Goal: Information Seeking & Learning: Learn about a topic

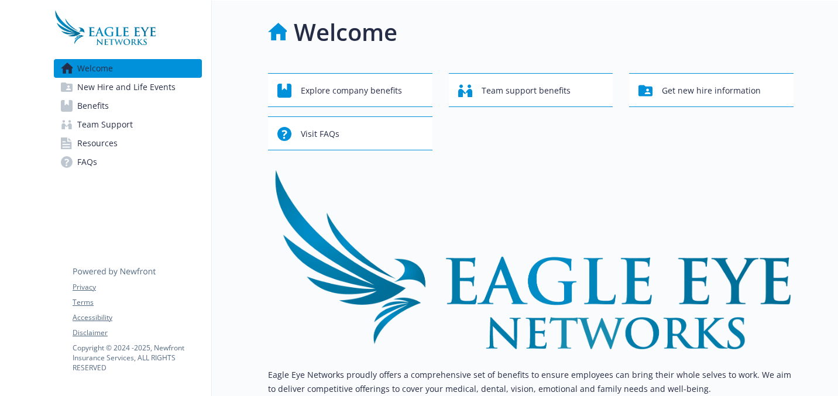
click at [180, 120] on link "Team Support" at bounding box center [128, 124] width 148 height 19
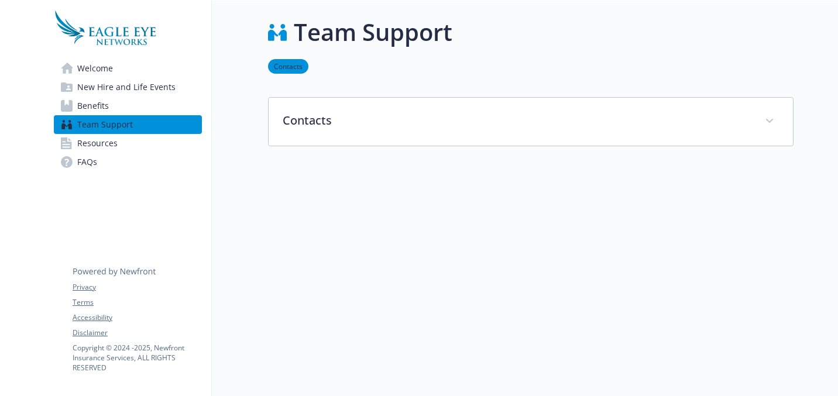
click at [184, 109] on link "Benefits" at bounding box center [128, 106] width 148 height 19
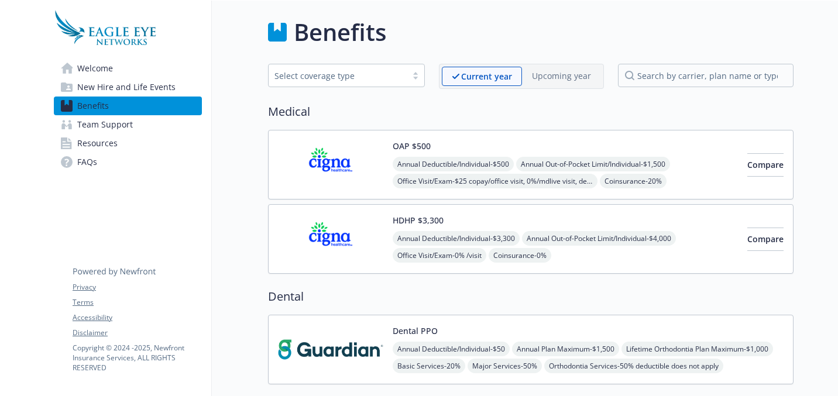
click at [582, 216] on div "HDHP $3,300 Annual Deductible/Individual - $3,300 Annual Out-of-Pocket Limit/In…" at bounding box center [565, 239] width 345 height 50
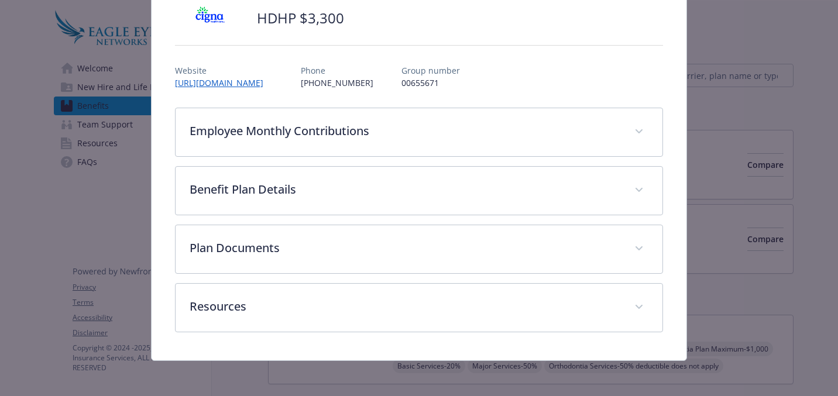
scroll to position [92, 0]
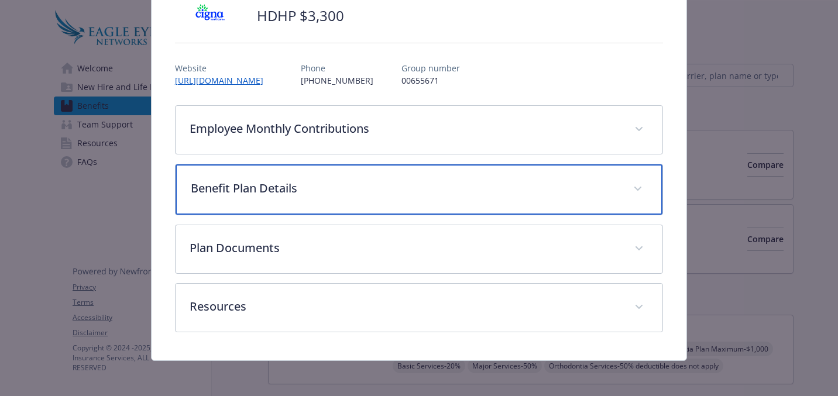
click at [514, 187] on p "Benefit Plan Details" at bounding box center [405, 189] width 428 height 18
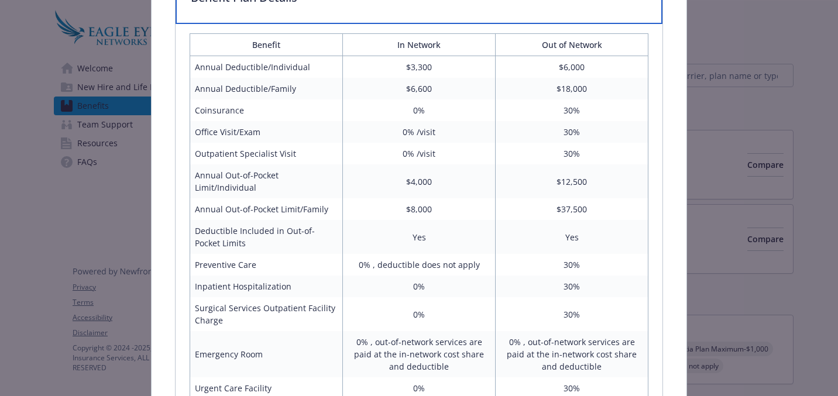
scroll to position [378, 0]
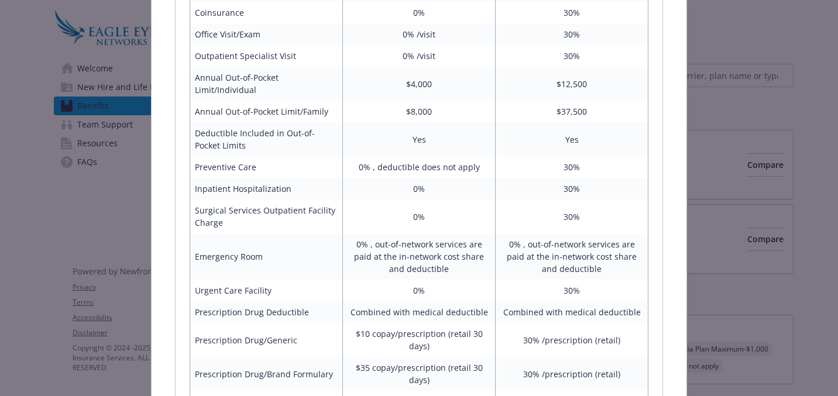
click at [749, 192] on div "Medical - HDHP $3,300 - HDHP PPO HDHP $3,300 Website [URL][DOMAIN_NAME] Phone […" at bounding box center [419, 198] width 838 height 396
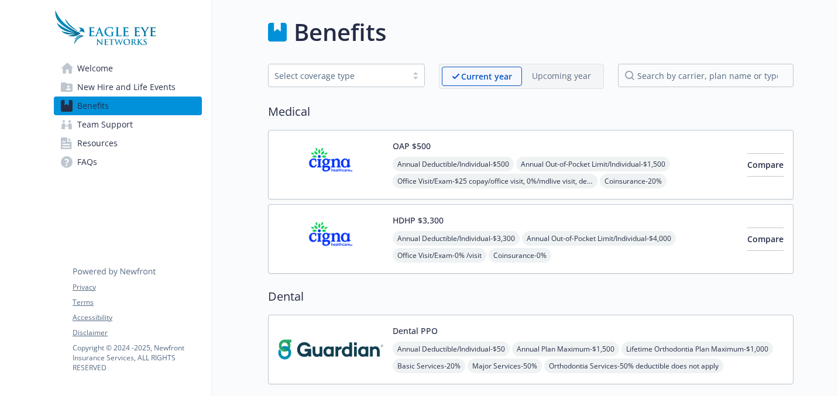
click at [668, 245] on span "Annual Out-of-Pocket Limit/Individual - $4,000" at bounding box center [599, 238] width 154 height 15
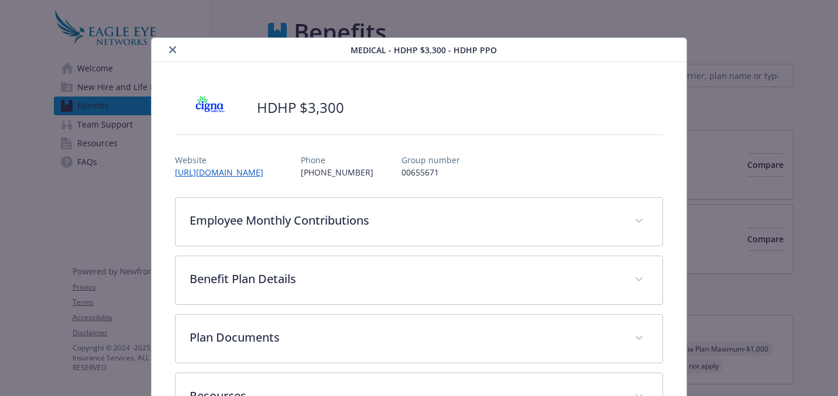
scroll to position [35, 0]
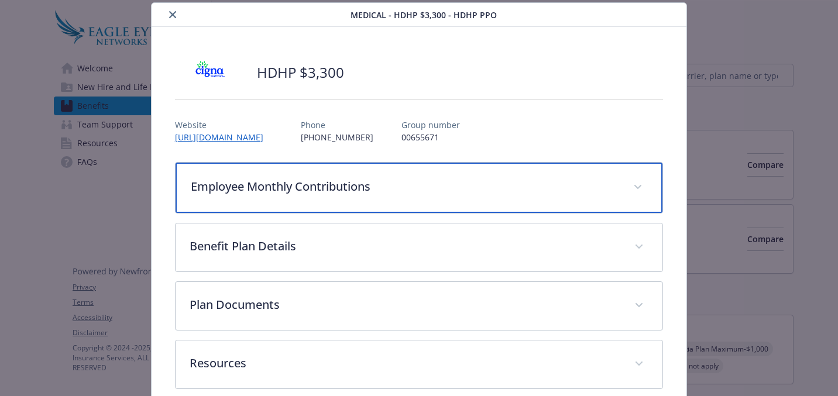
click at [437, 187] on p "Employee Monthly Contributions" at bounding box center [405, 187] width 428 height 18
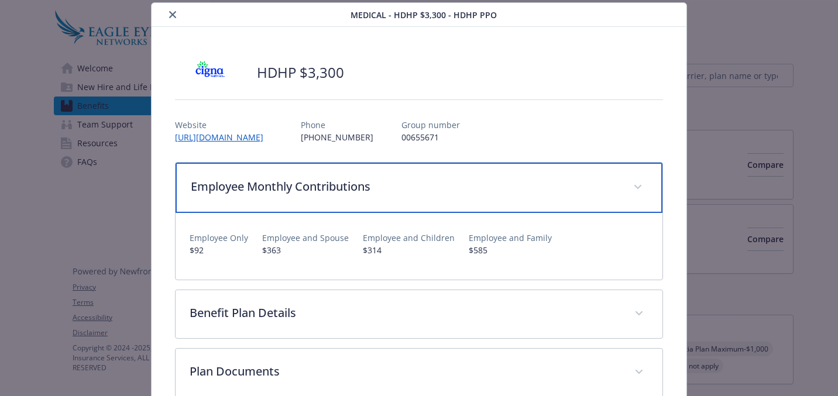
scroll to position [161, 0]
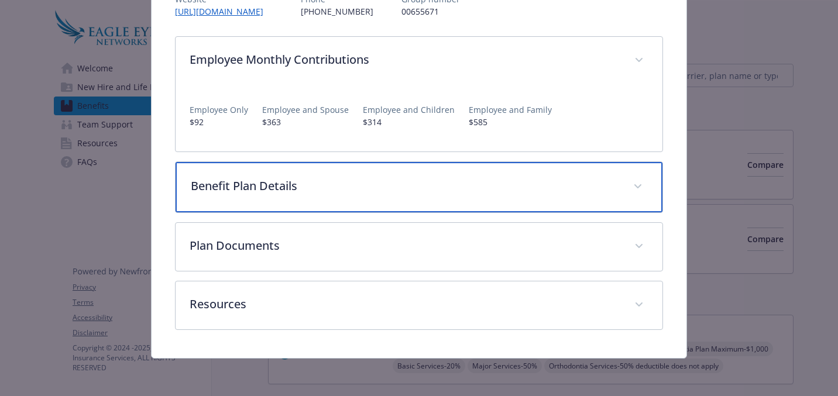
click at [475, 178] on p "Benefit Plan Details" at bounding box center [405, 186] width 428 height 18
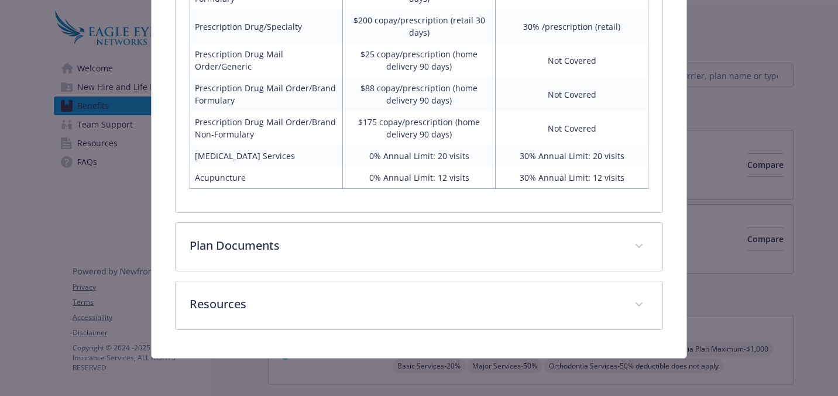
scroll to position [860, 0]
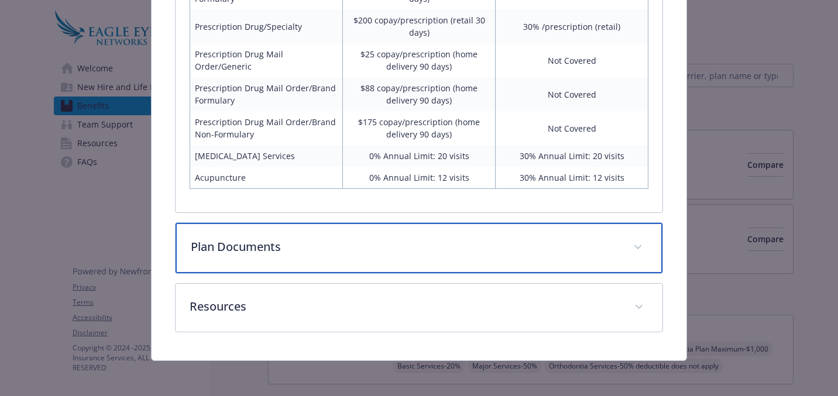
click at [467, 223] on div "Plan Documents" at bounding box center [419, 248] width 487 height 50
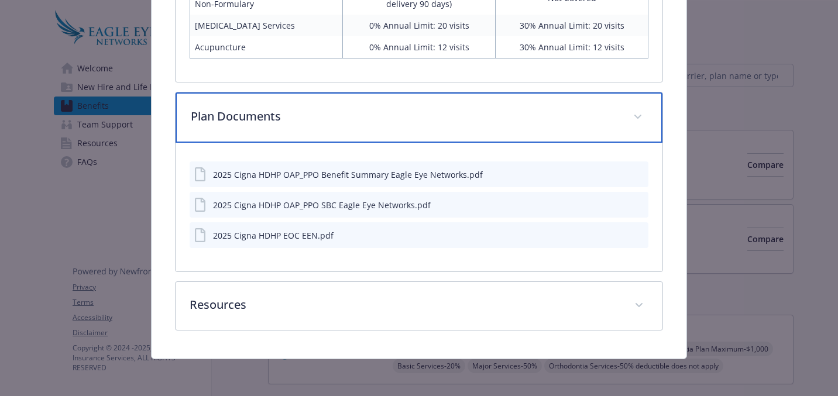
scroll to position [991, 0]
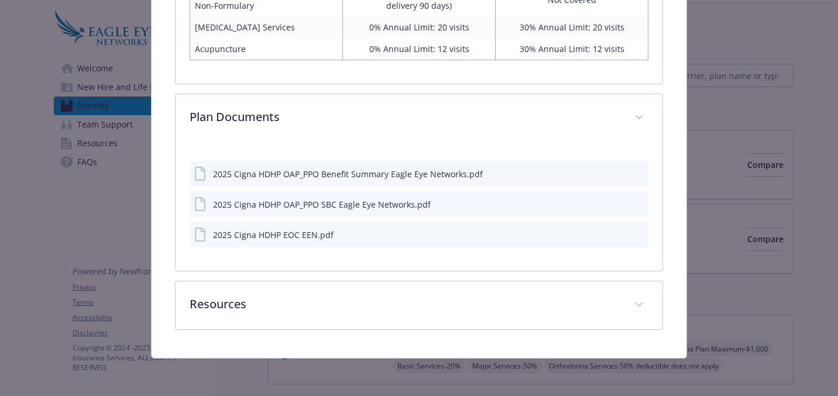
click at [614, 233] on icon "download file" at bounding box center [617, 233] width 9 height 9
click at [617, 232] on div "details for plan Medical - HDHP $3,300 - HDHP PPO" at bounding box center [628, 235] width 29 height 12
click at [624, 231] on div "details for plan Medical - HDHP $3,300 - HDHP PPO" at bounding box center [628, 235] width 29 height 12
click at [632, 232] on icon "preview file" at bounding box center [637, 234] width 11 height 8
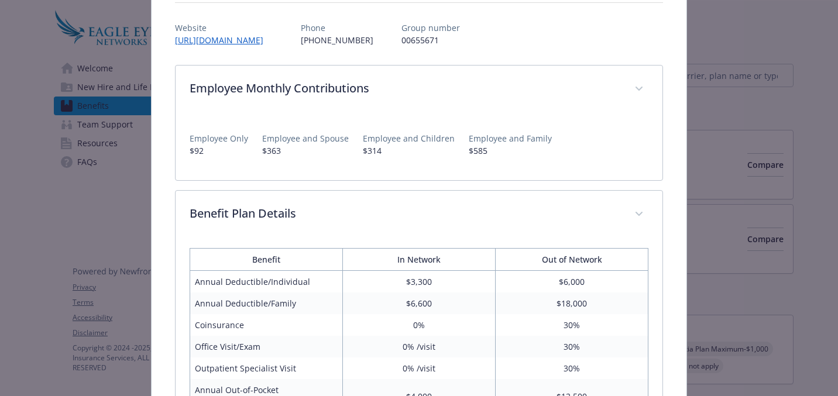
scroll to position [0, 0]
